Goal: Complete application form: Complete application form

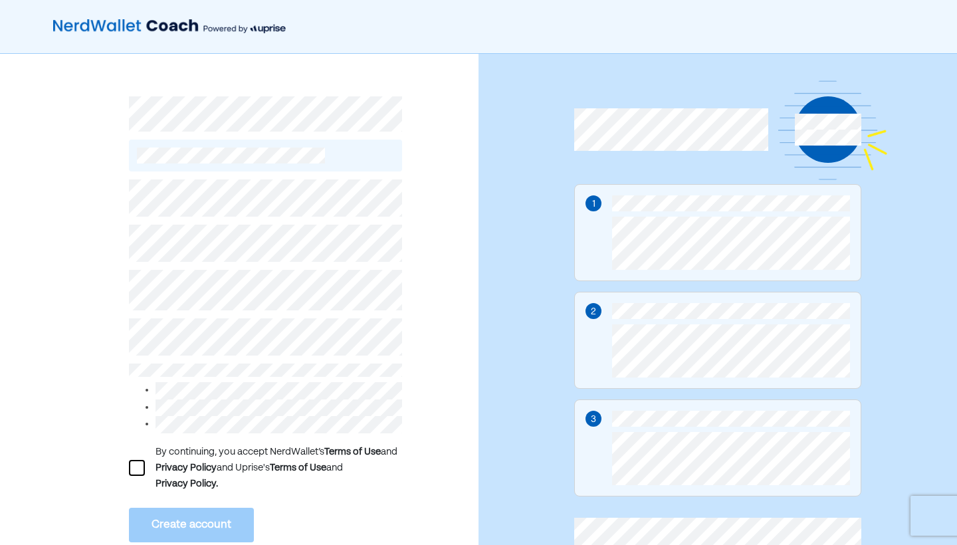
click at [138, 464] on div at bounding box center [137, 468] width 16 height 16
click at [172, 527] on button "Create account" at bounding box center [191, 525] width 125 height 35
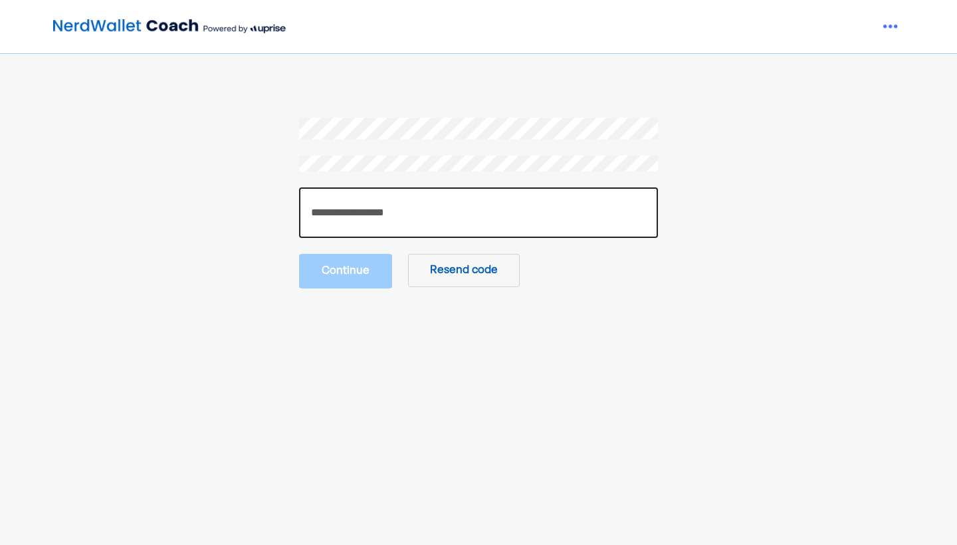
click at [429, 205] on input "number" at bounding box center [478, 212] width 359 height 51
type input "******"
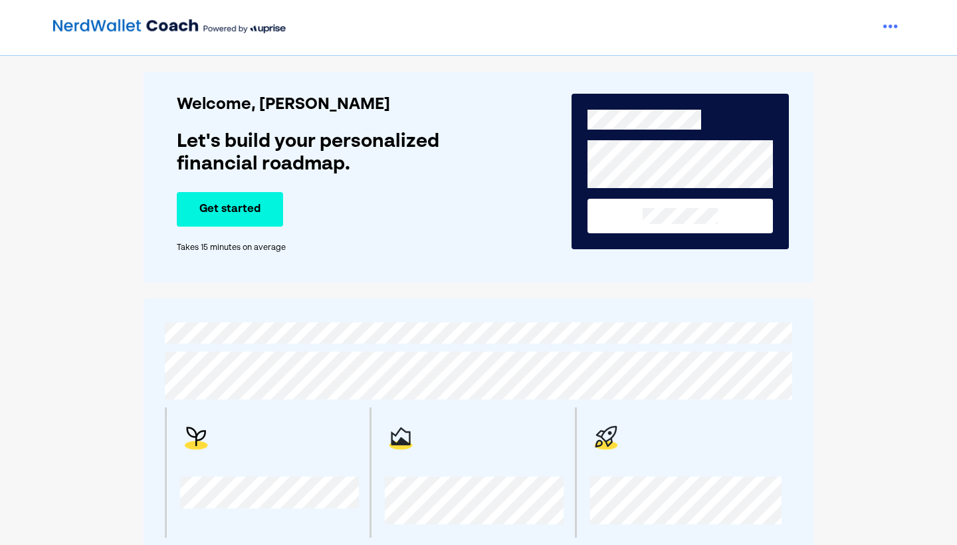
click at [245, 199] on button "Get started" at bounding box center [230, 209] width 106 height 35
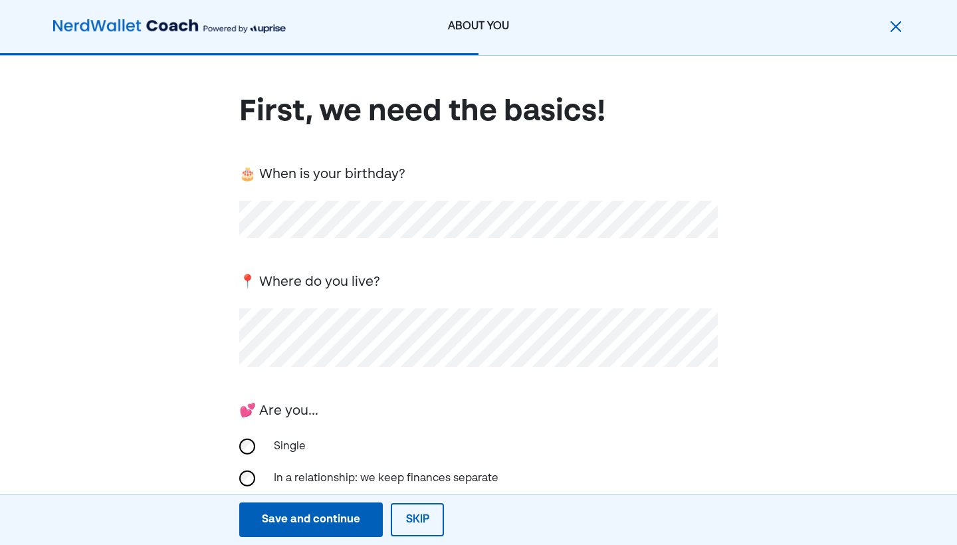
click at [419, 254] on div "First, we need the basics! 🎂 When is your birthday? 📍 Where do you live? 💕 Are …" at bounding box center [478, 411] width 478 height 639
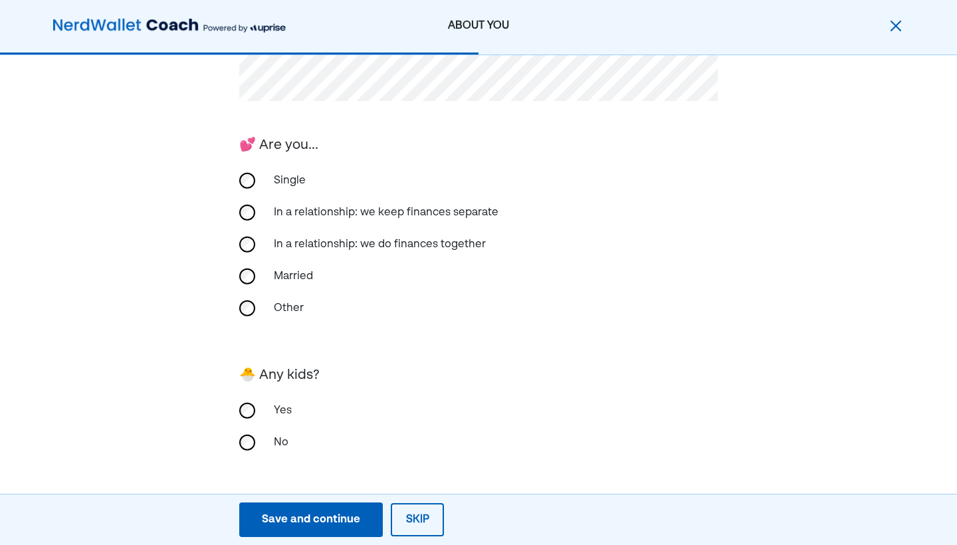
scroll to position [265, 0]
click at [239, 439] on div "First, we need the basics! 🎂 When is your birthday? 📍 Where do you live? 💕 Are …" at bounding box center [478, 168] width 957 height 755
click at [265, 528] on button "Save and continue Save Save and continue" at bounding box center [311, 519] width 144 height 35
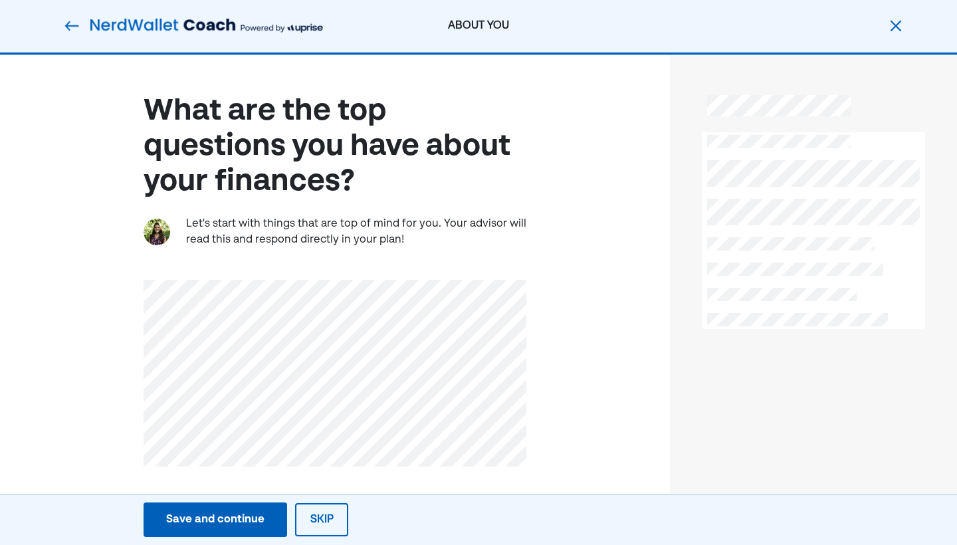
scroll to position [0, 0]
click at [316, 523] on button "Skip" at bounding box center [321, 519] width 53 height 33
